Goal: Task Accomplishment & Management: Complete application form

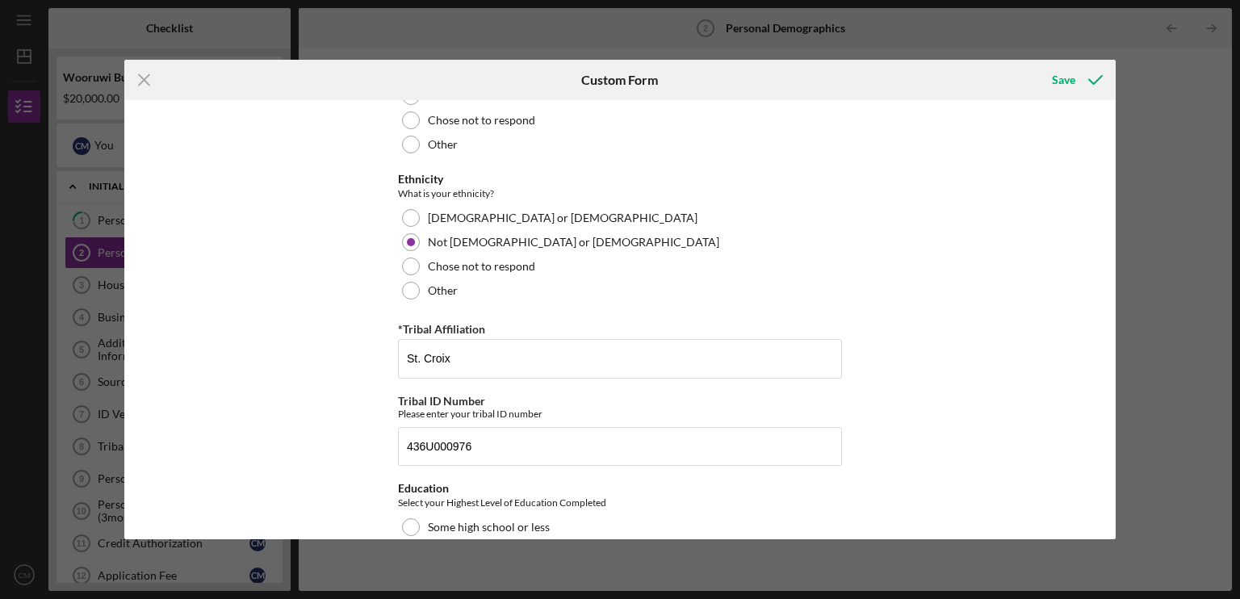
scroll to position [674, 0]
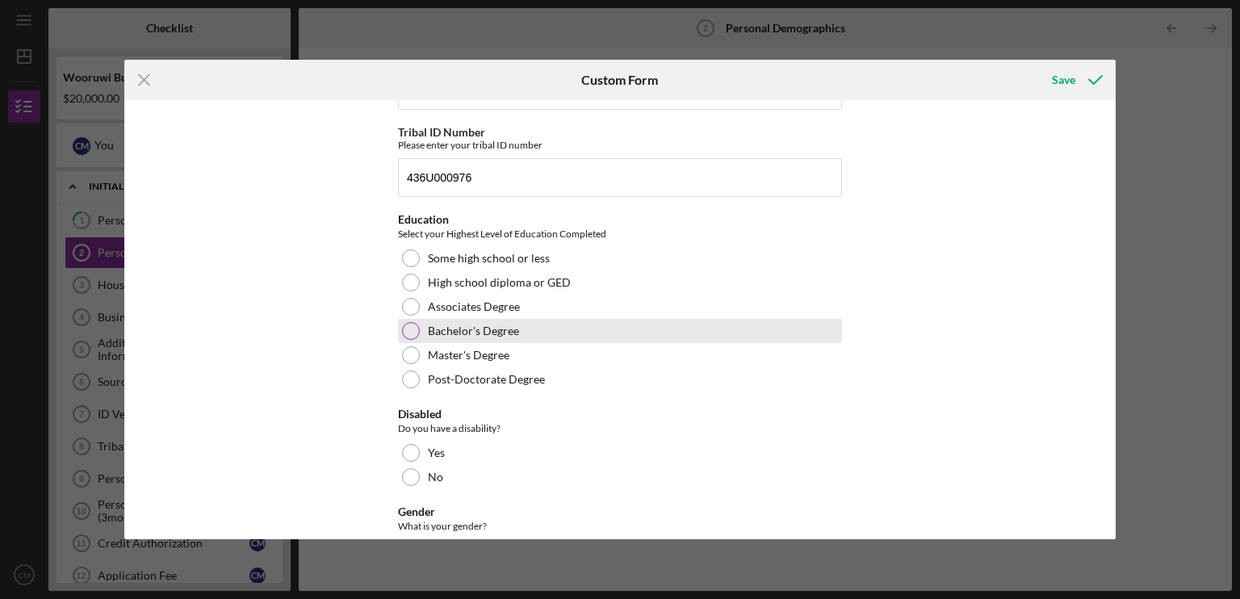
type input "436U000976"
click at [408, 326] on div at bounding box center [411, 331] width 18 height 18
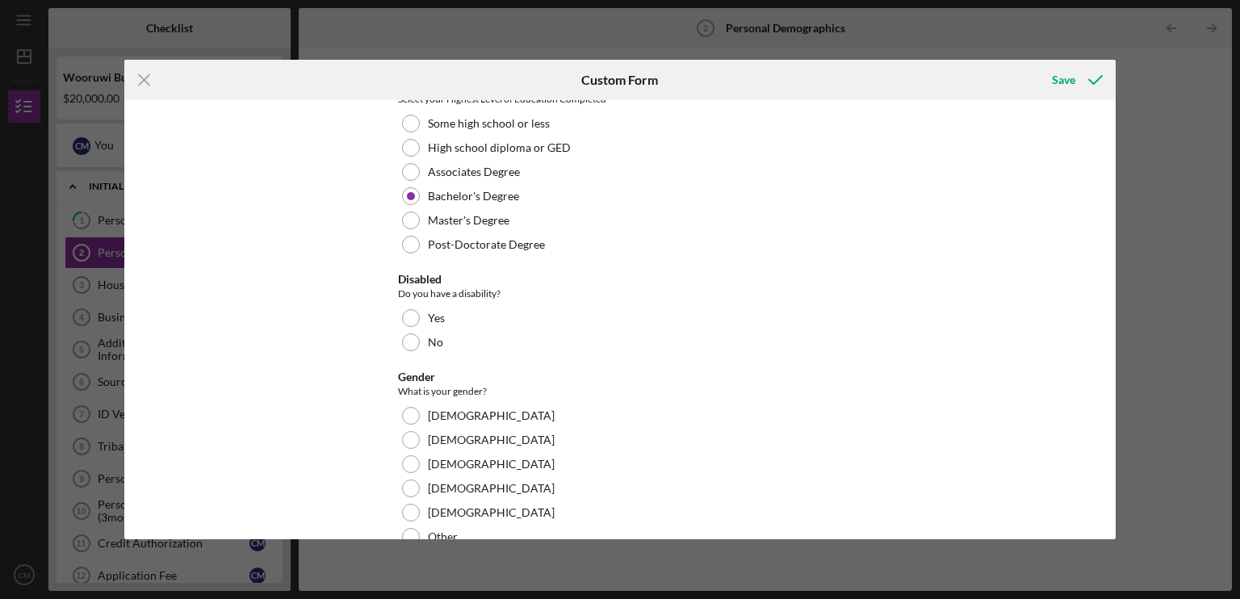
scroll to position [943, 0]
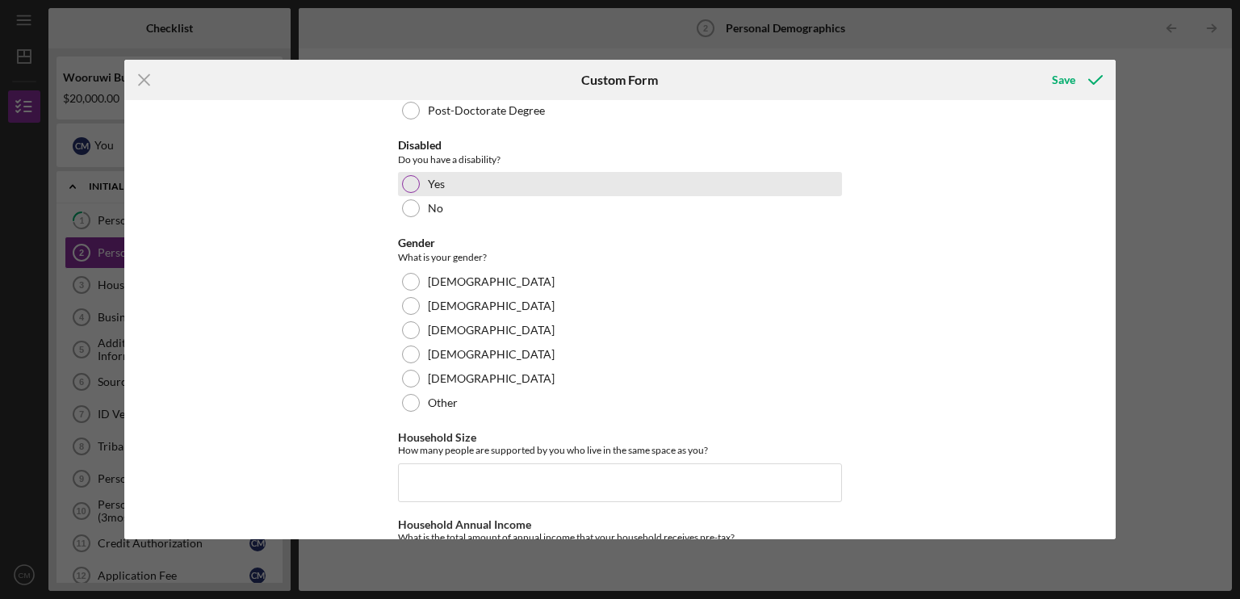
click at [411, 190] on div at bounding box center [411, 184] width 18 height 18
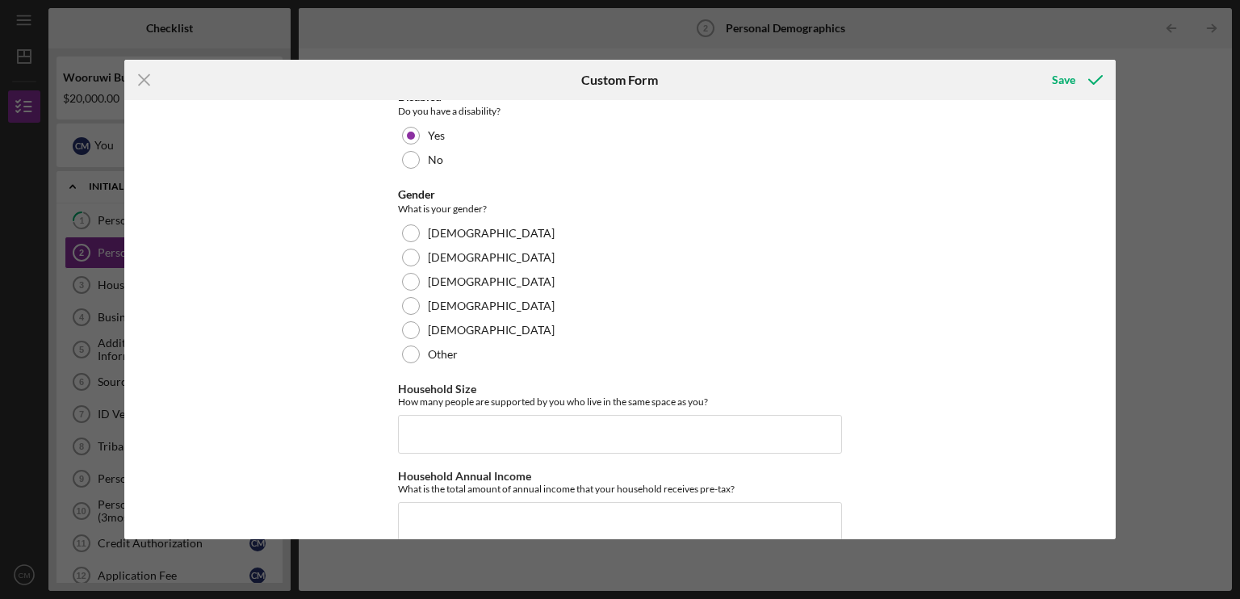
scroll to position [1016, 0]
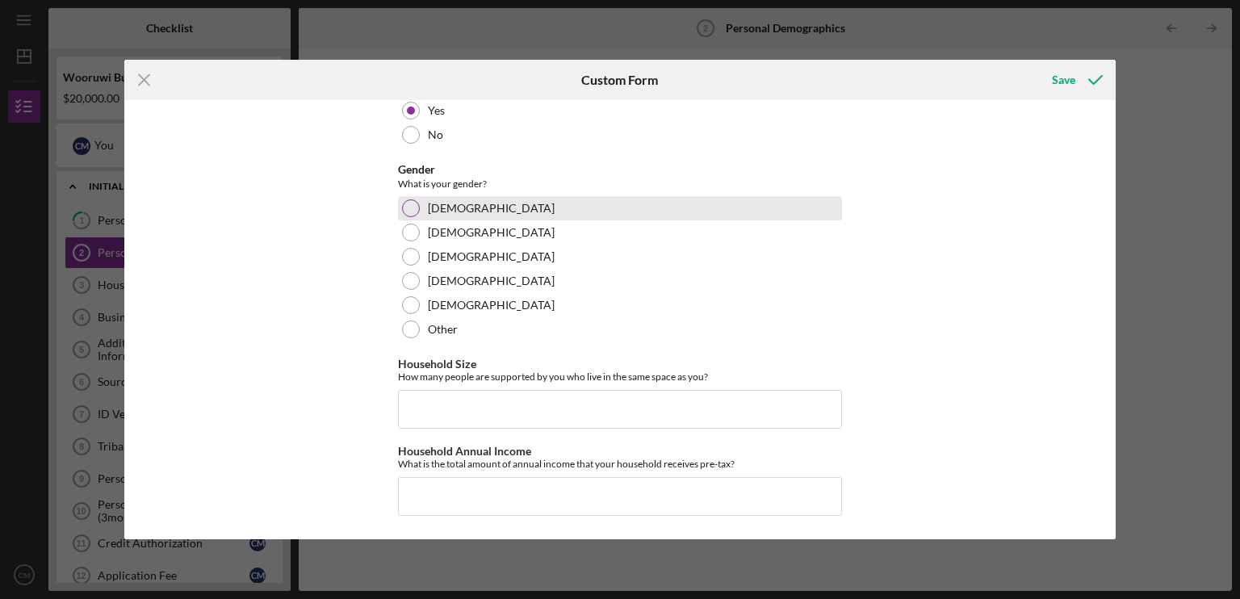
click at [407, 205] on div at bounding box center [411, 208] width 18 height 18
click at [446, 406] on input "Household Size" at bounding box center [620, 409] width 444 height 39
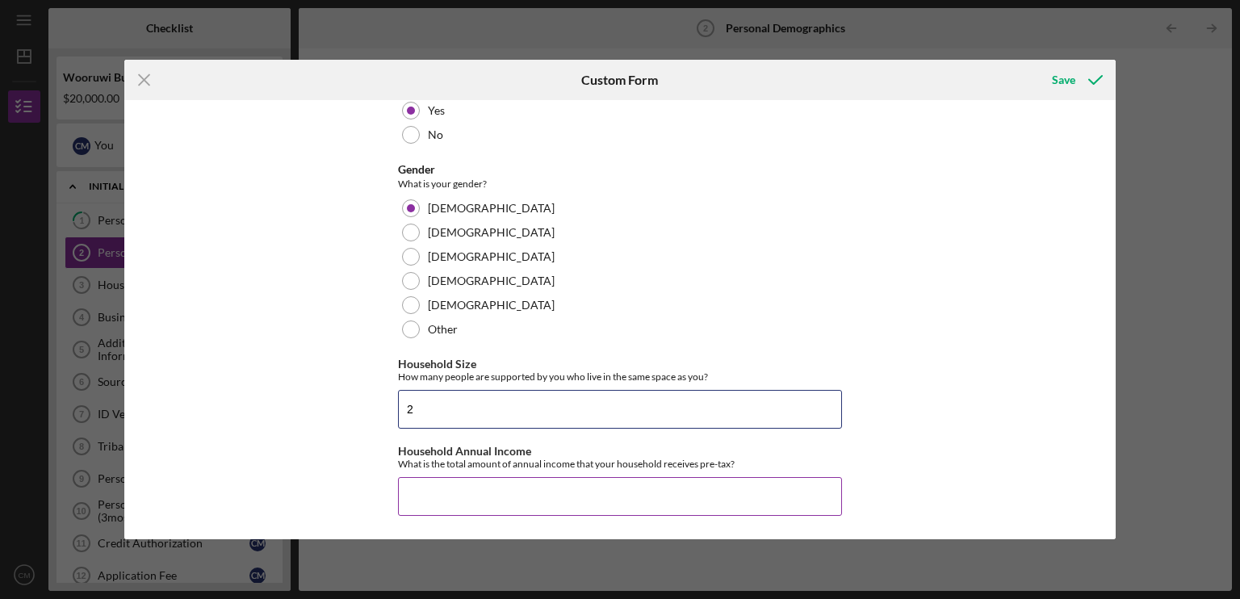
type input "2"
click at [446, 492] on input "Household Annual Income" at bounding box center [620, 496] width 444 height 39
type input "$150,000"
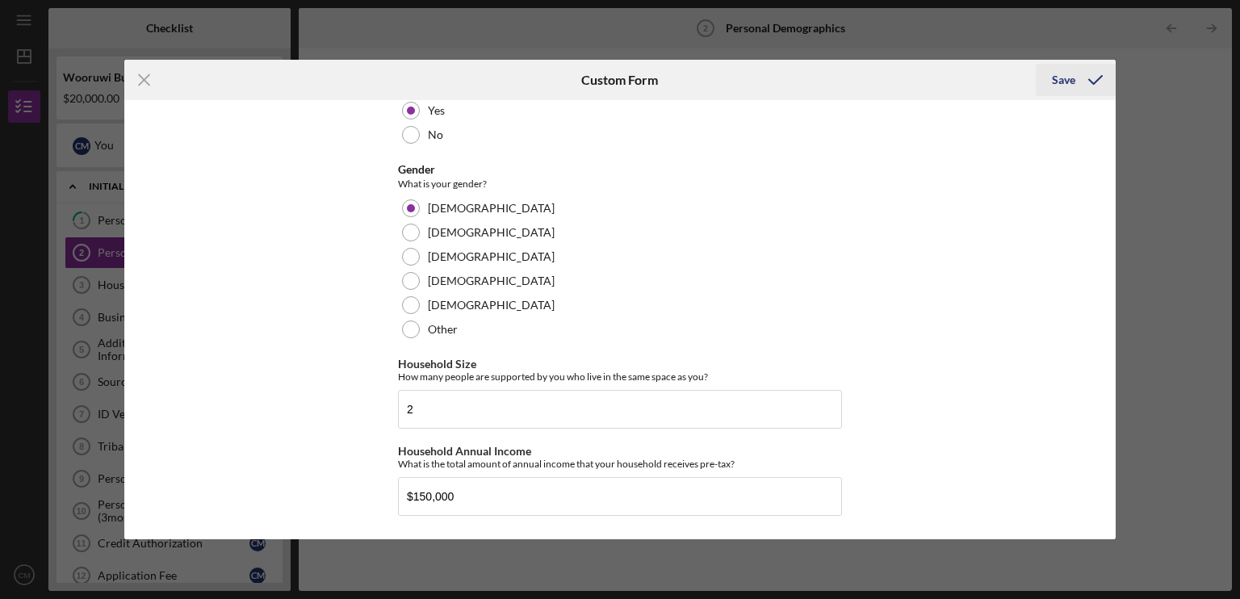
click at [1085, 82] on icon "submit" at bounding box center [1095, 80] width 40 height 40
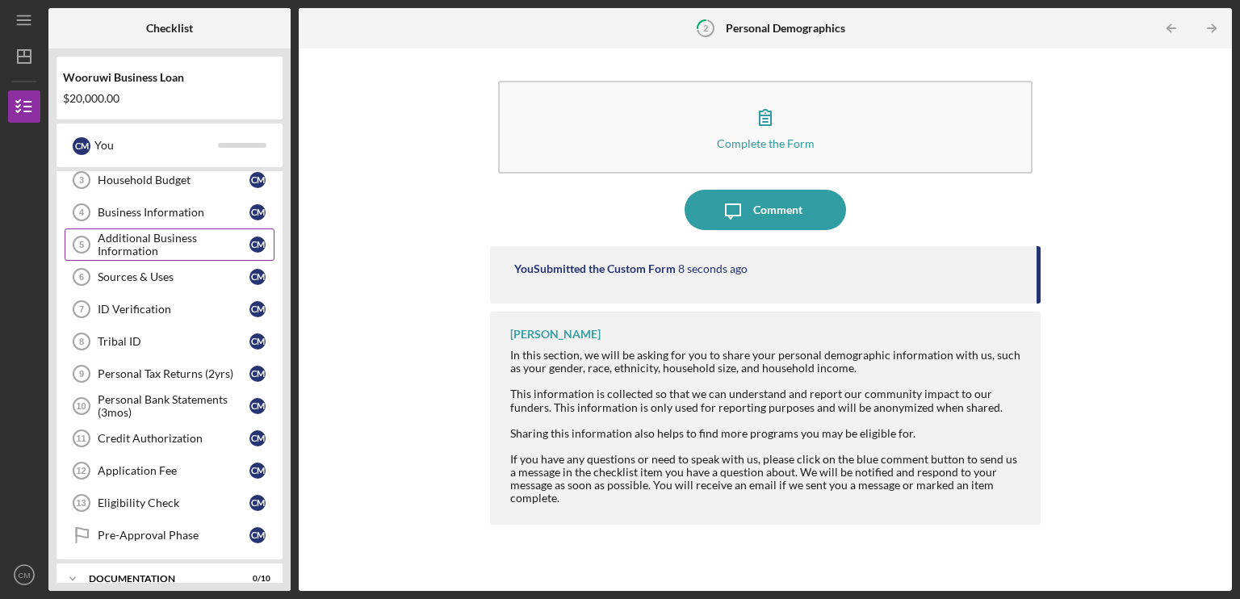
scroll to position [134, 0]
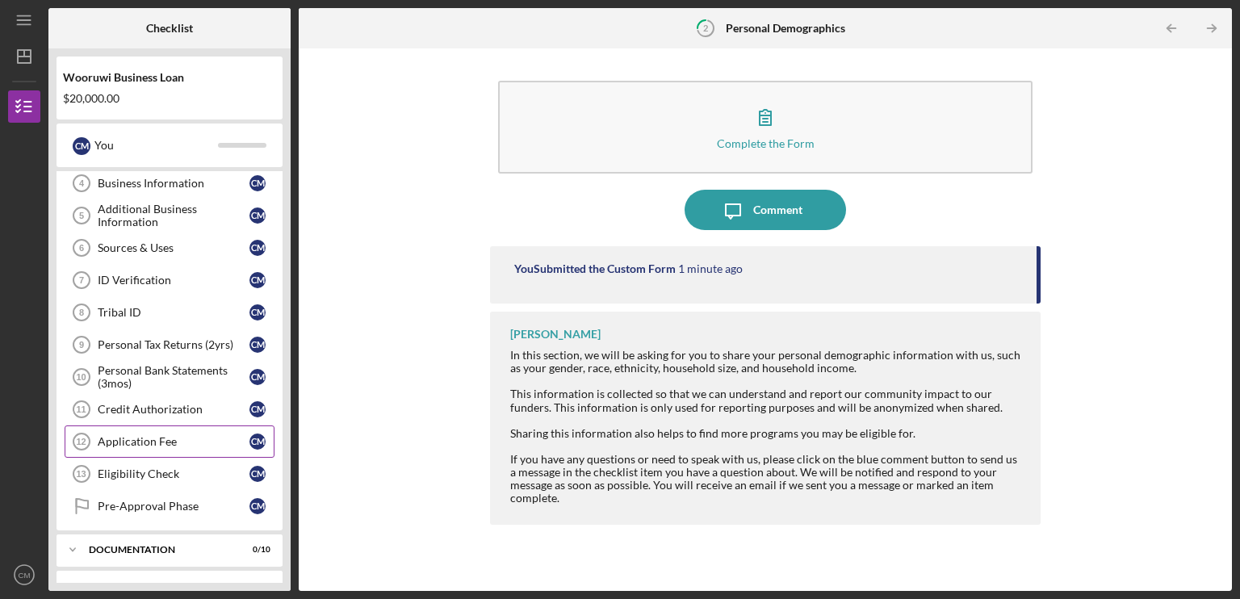
click at [144, 435] on div "Application Fee" at bounding box center [174, 441] width 152 height 13
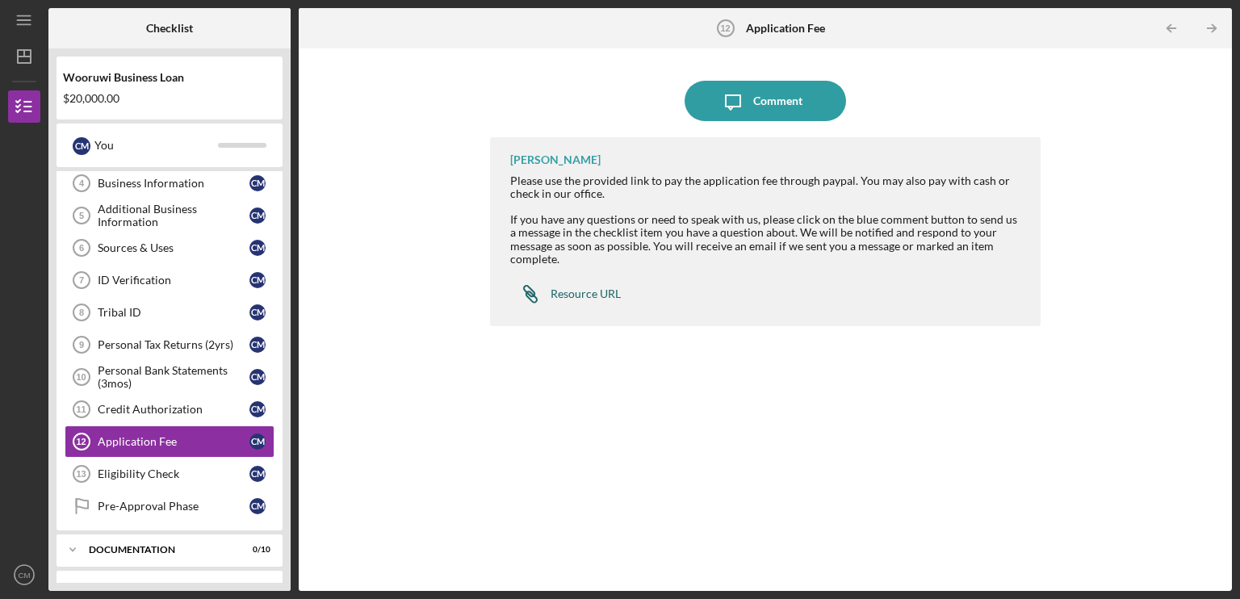
click at [584, 291] on div "Resource URL" at bounding box center [585, 293] width 70 height 13
click at [139, 220] on div "Additional Business Information" at bounding box center [174, 216] width 152 height 26
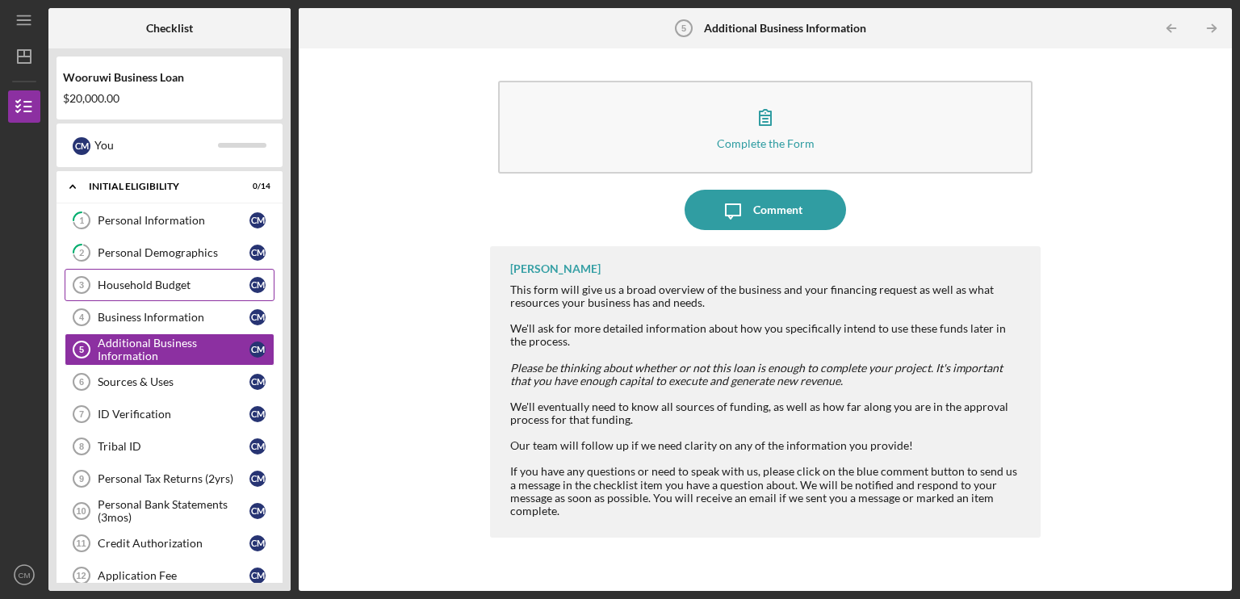
click at [161, 288] on div "Household Budget" at bounding box center [174, 284] width 152 height 13
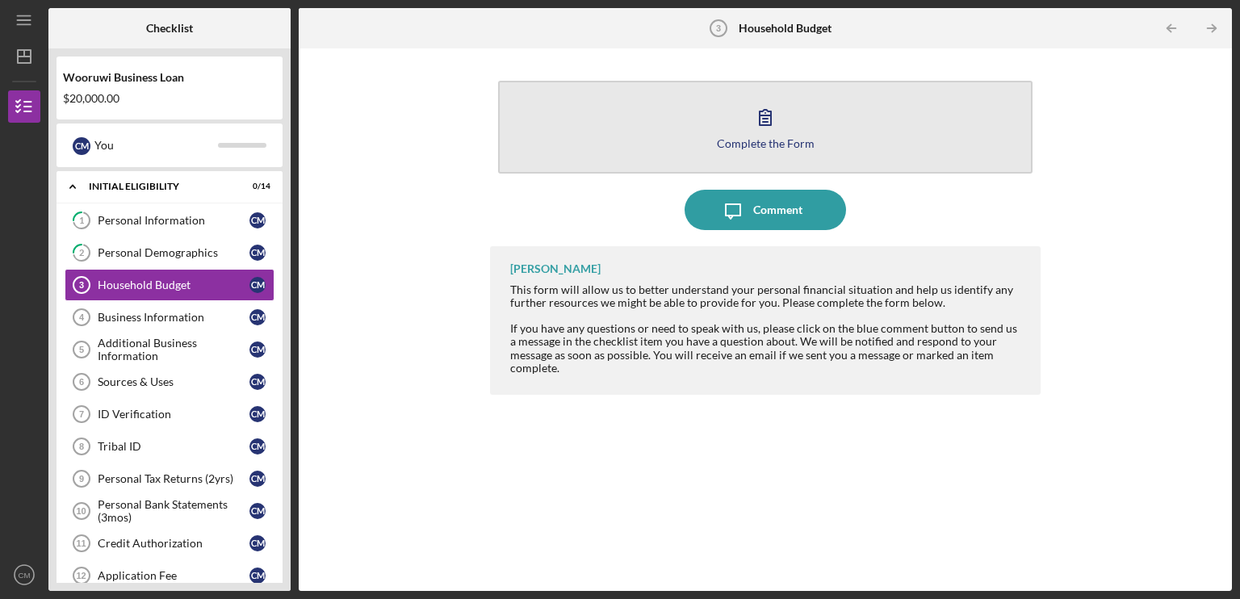
click at [713, 133] on button "Complete the Form Form" at bounding box center [765, 127] width 534 height 93
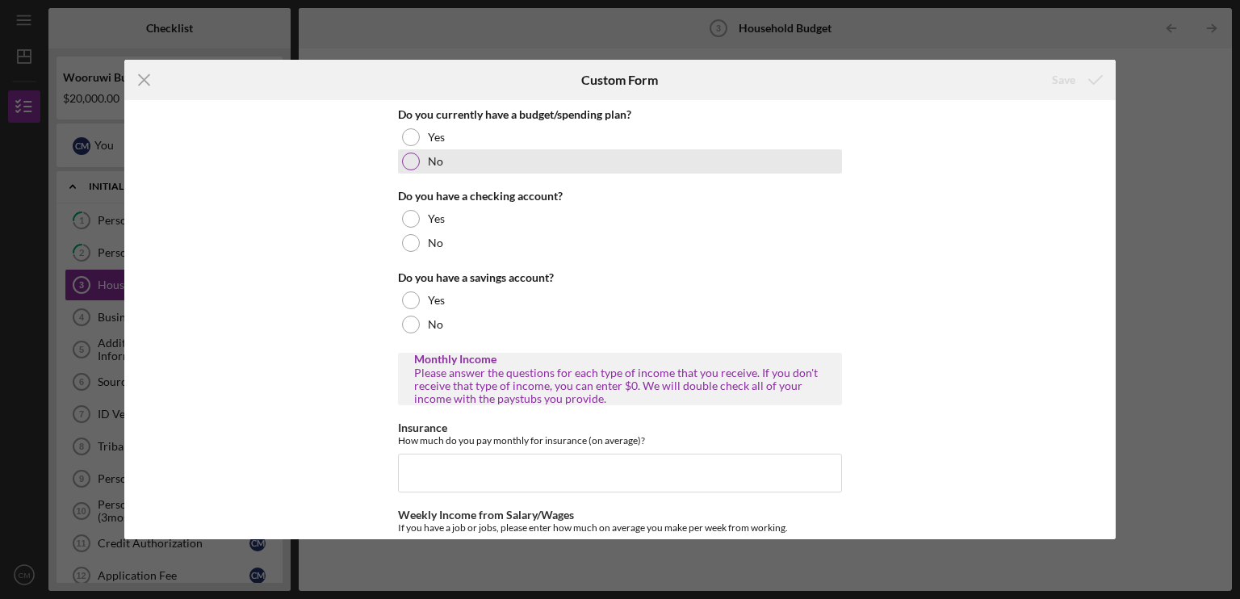
drag, startPoint x: 407, startPoint y: 129, endPoint x: 400, endPoint y: 168, distance: 39.4
click at [407, 130] on div at bounding box center [411, 137] width 18 height 18
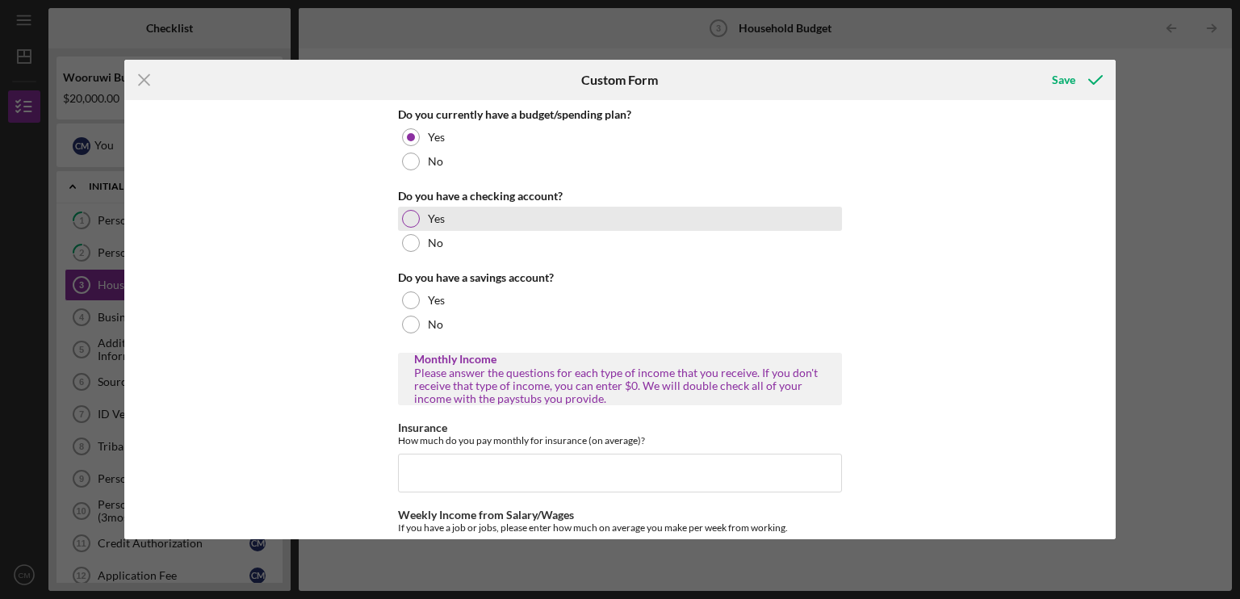
click at [402, 221] on div at bounding box center [411, 219] width 18 height 18
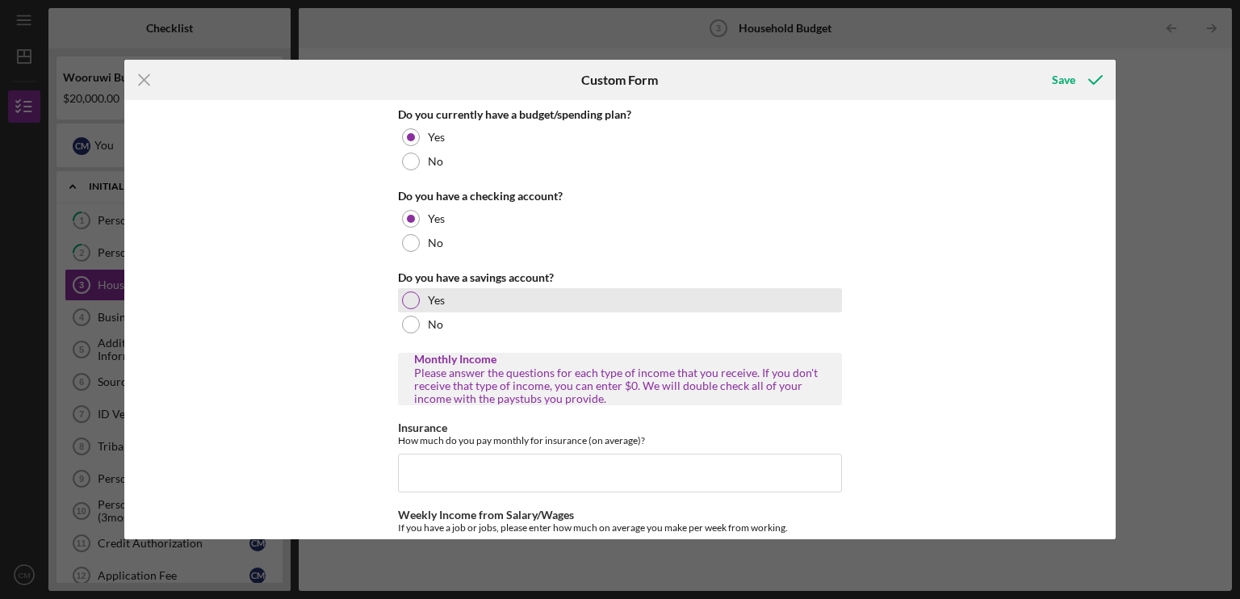
click at [408, 302] on div at bounding box center [411, 300] width 18 height 18
